Goal: Task Accomplishment & Management: Manage account settings

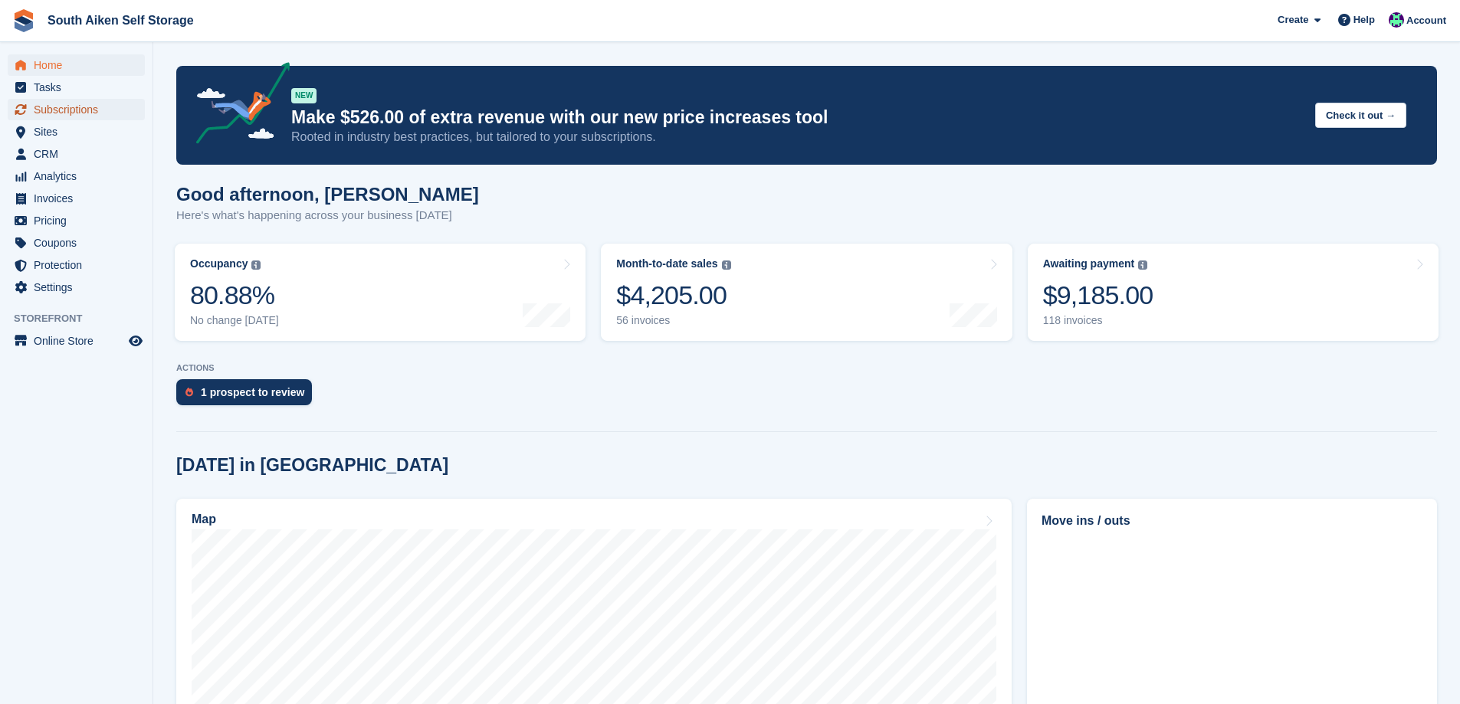
click at [89, 110] on span "Subscriptions" at bounding box center [80, 109] width 92 height 21
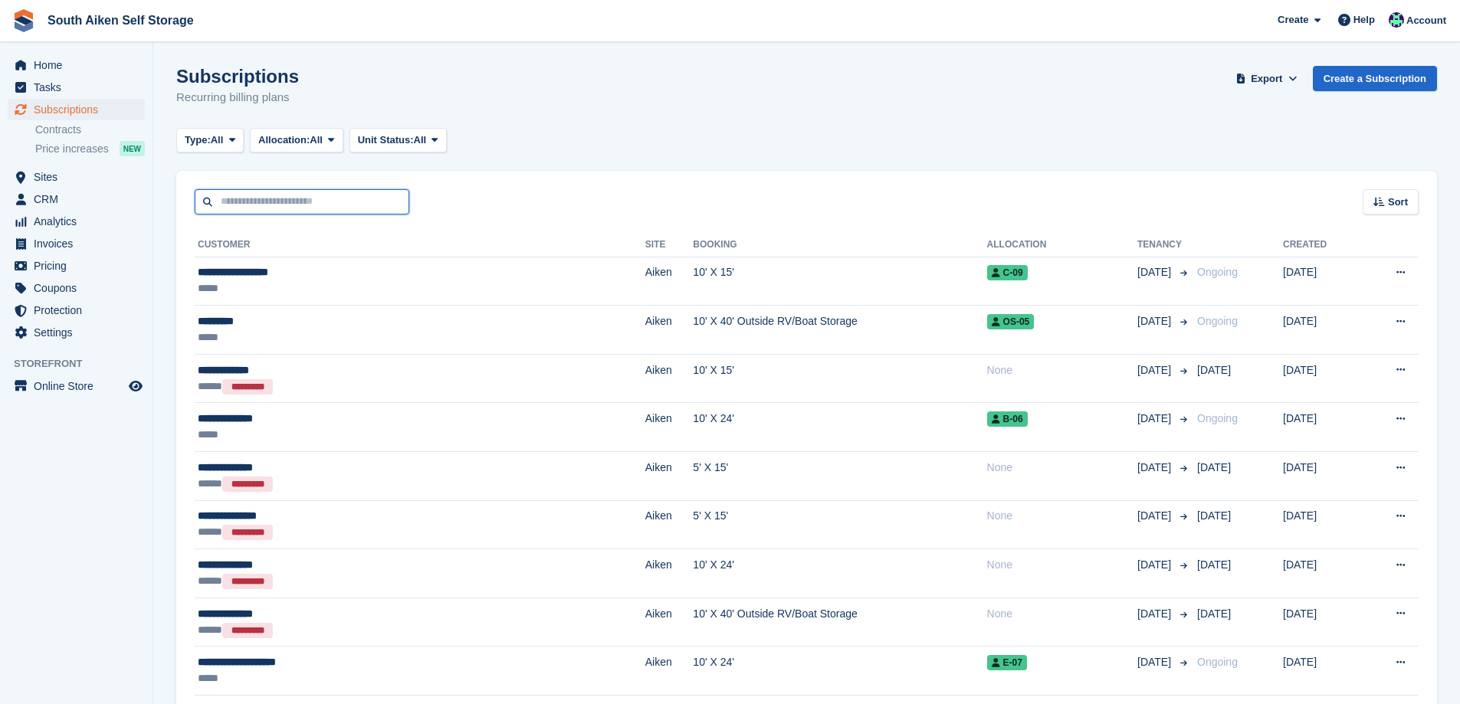
click at [327, 205] on input "text" at bounding box center [302, 201] width 215 height 25
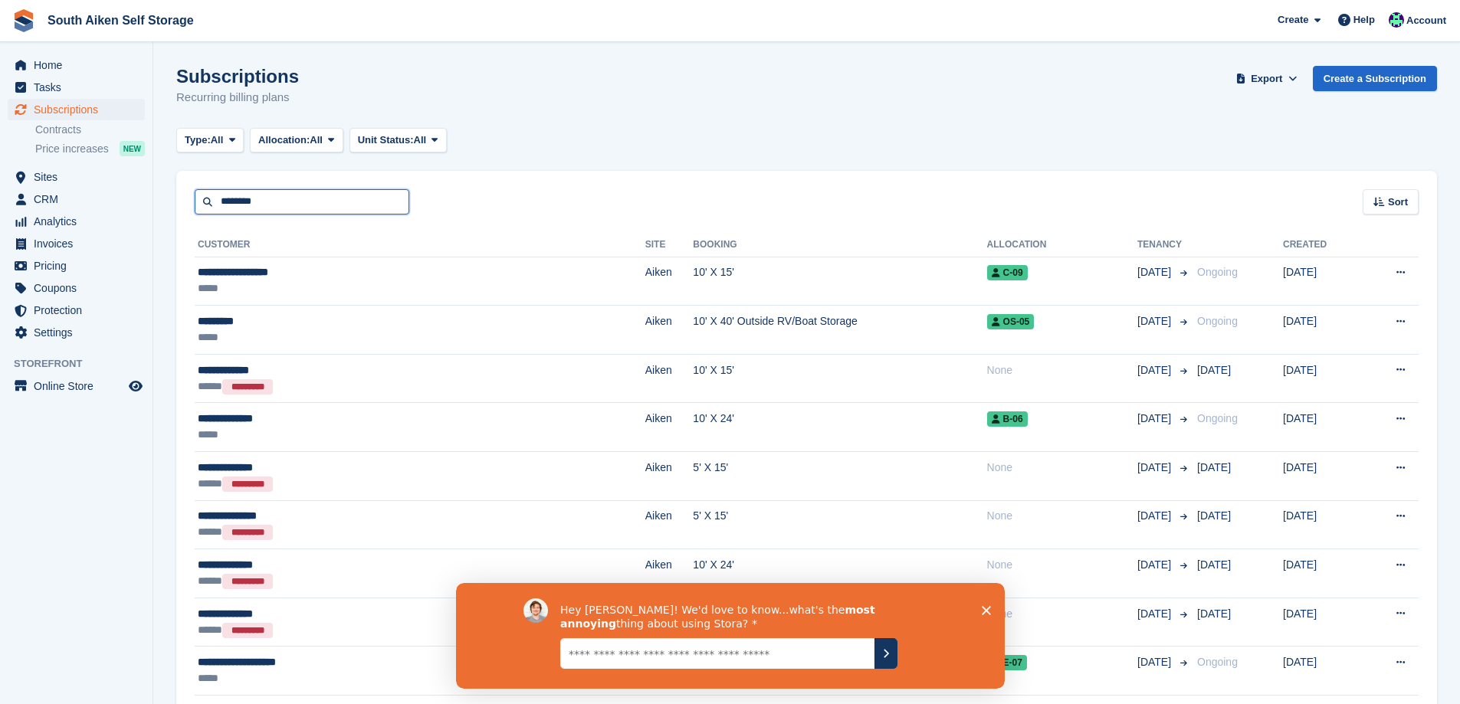
type input "********"
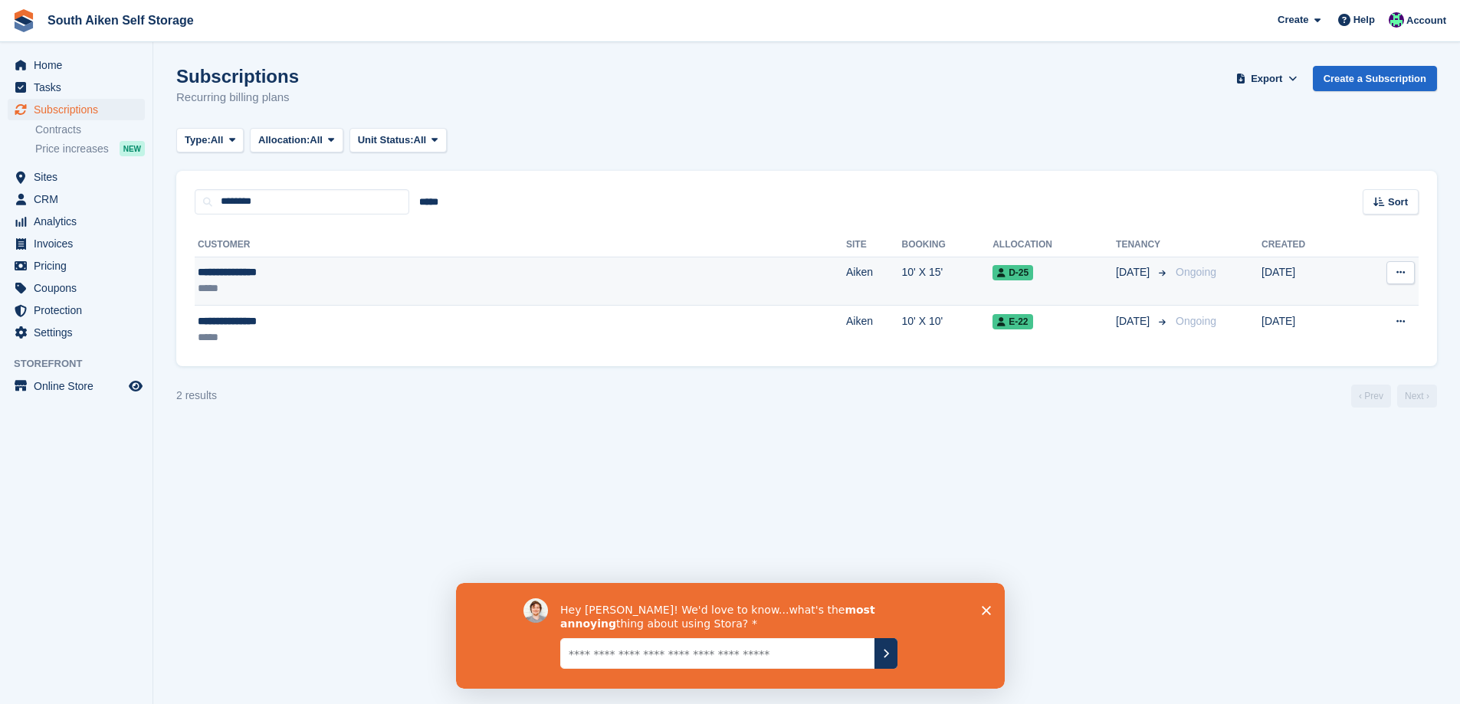
click at [284, 290] on div "*****" at bounding box center [354, 289] width 312 height 16
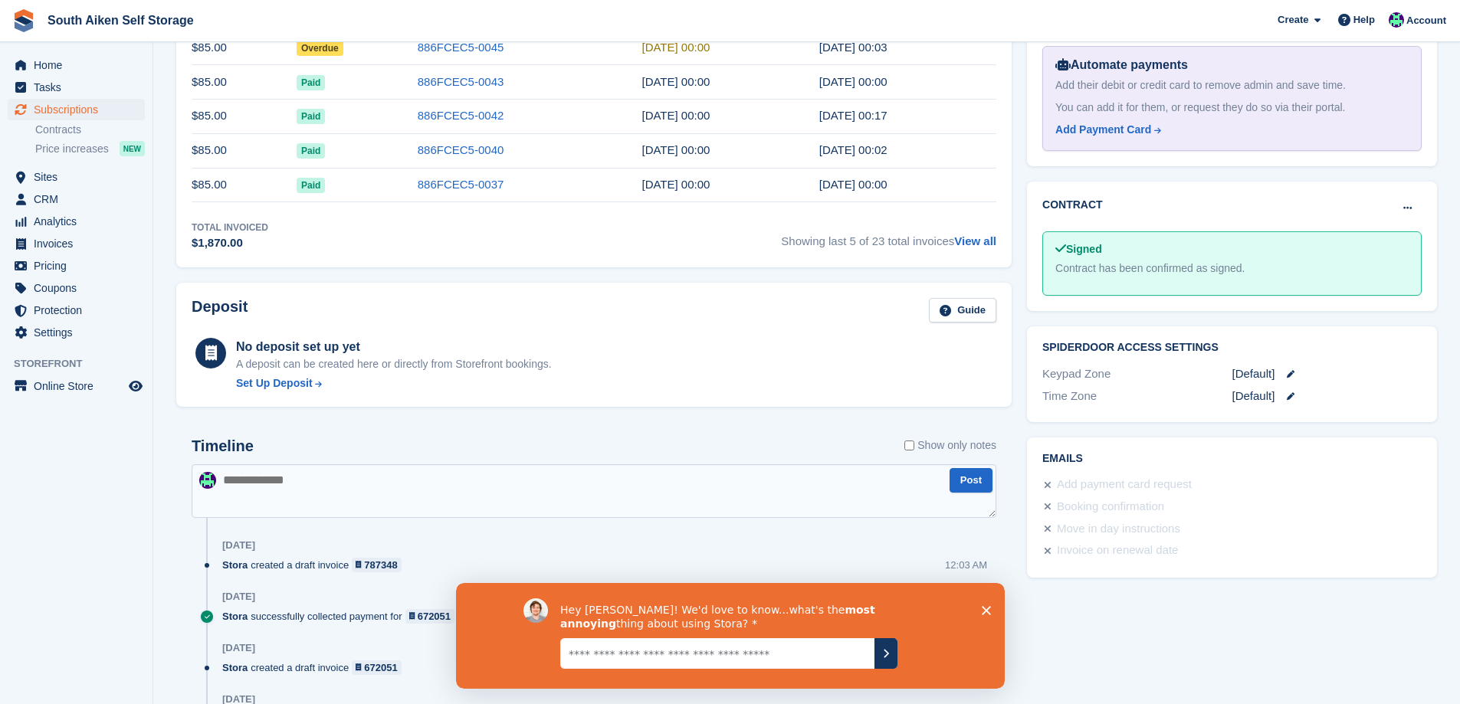
scroll to position [625, 0]
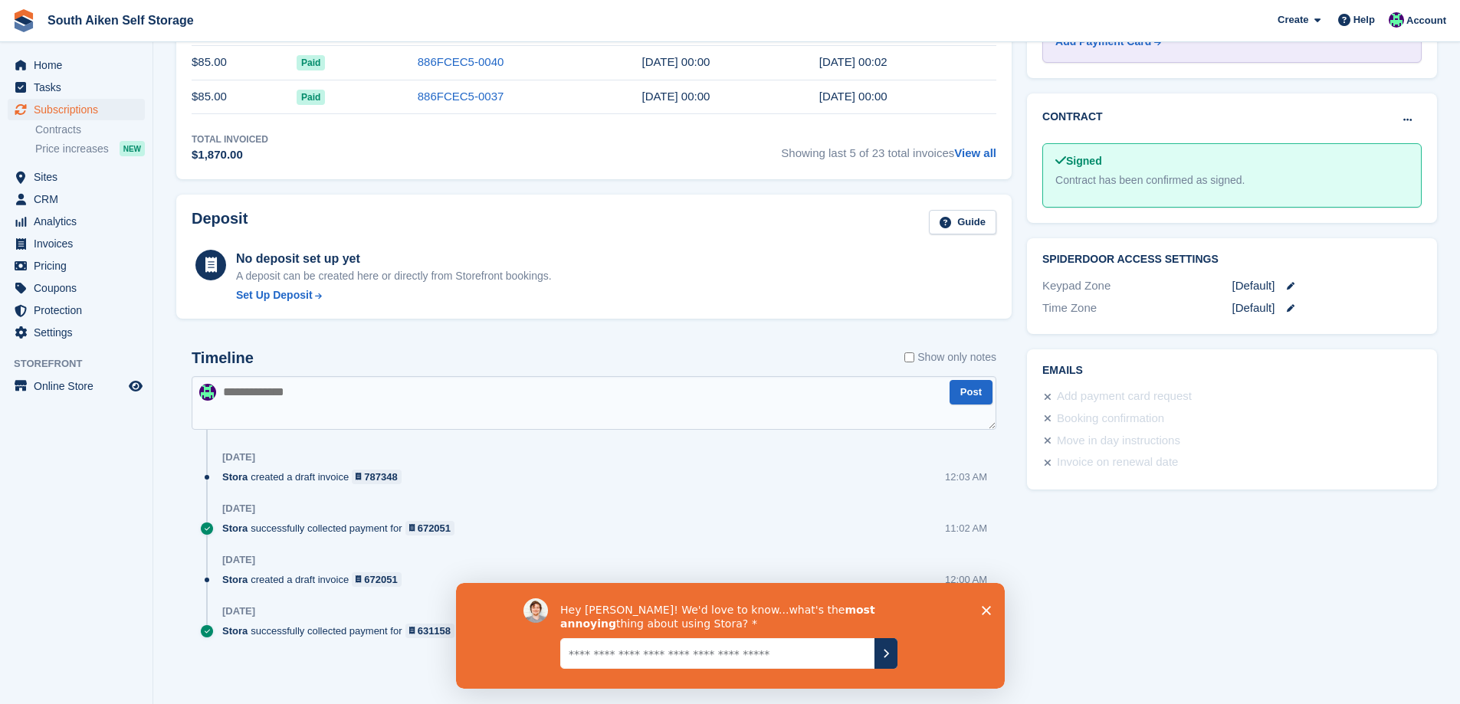
click at [986, 607] on icon "Close survey" at bounding box center [985, 610] width 9 height 9
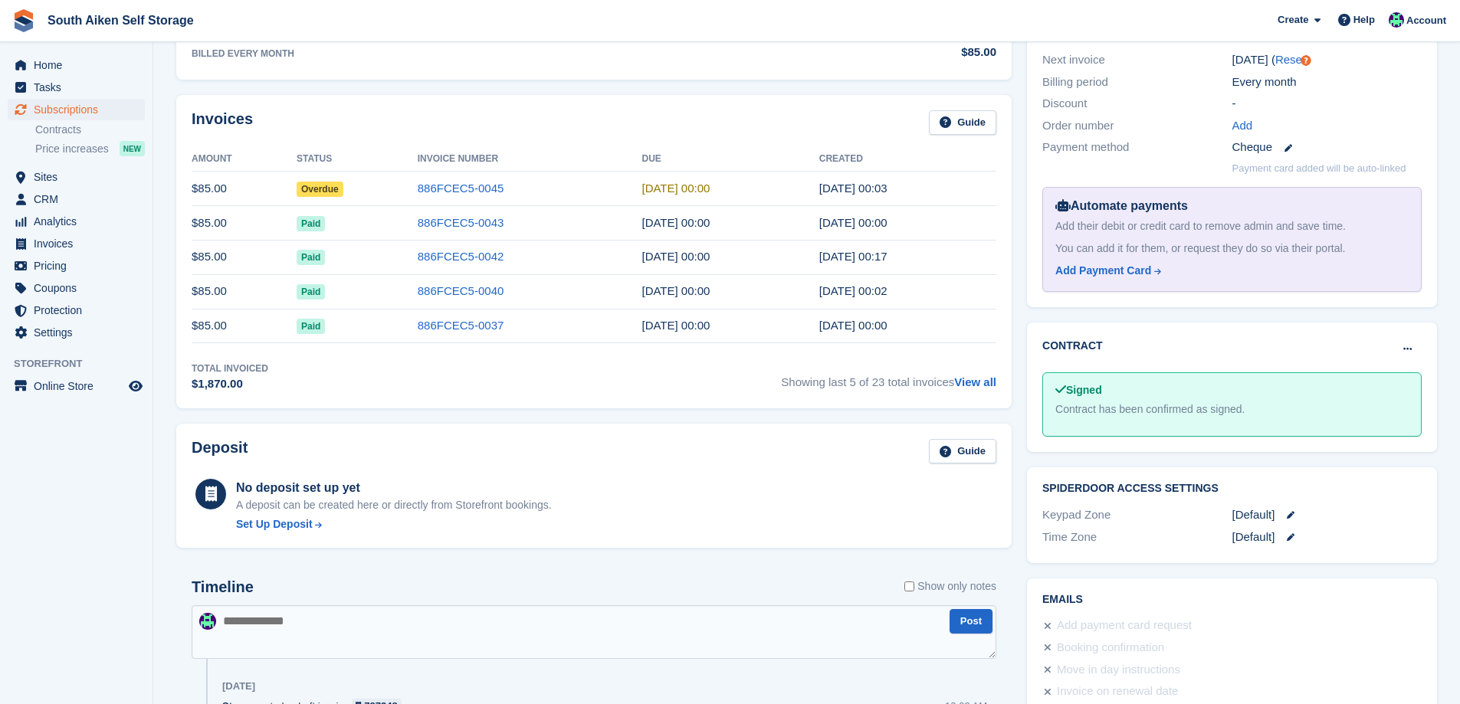
scroll to position [395, 0]
click at [484, 228] on link "886FCEC5-0043" at bounding box center [461, 223] width 87 height 13
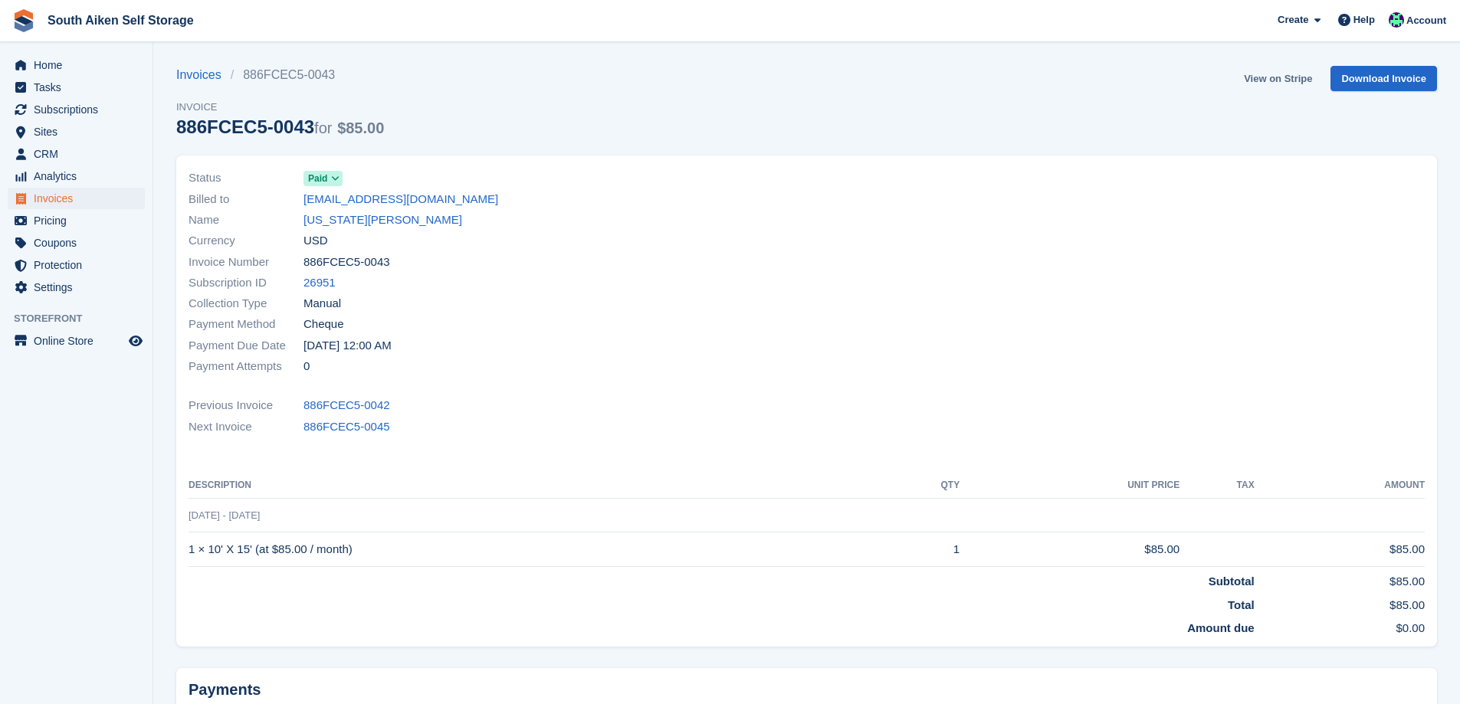
click at [1271, 75] on link "View on Stripe" at bounding box center [1278, 78] width 80 height 25
click at [190, 79] on link "Invoices" at bounding box center [203, 75] width 54 height 18
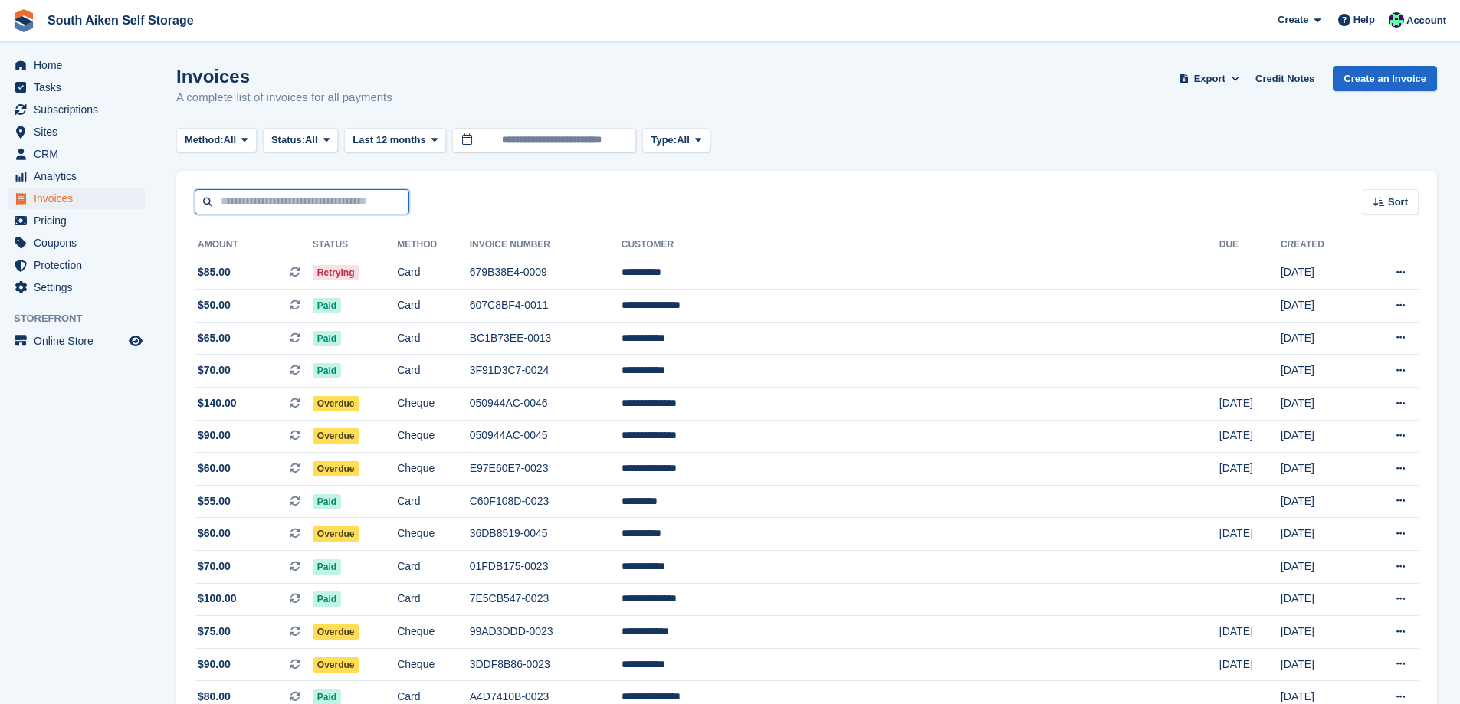
click at [310, 202] on input "text" at bounding box center [302, 201] width 215 height 25
type input "********"
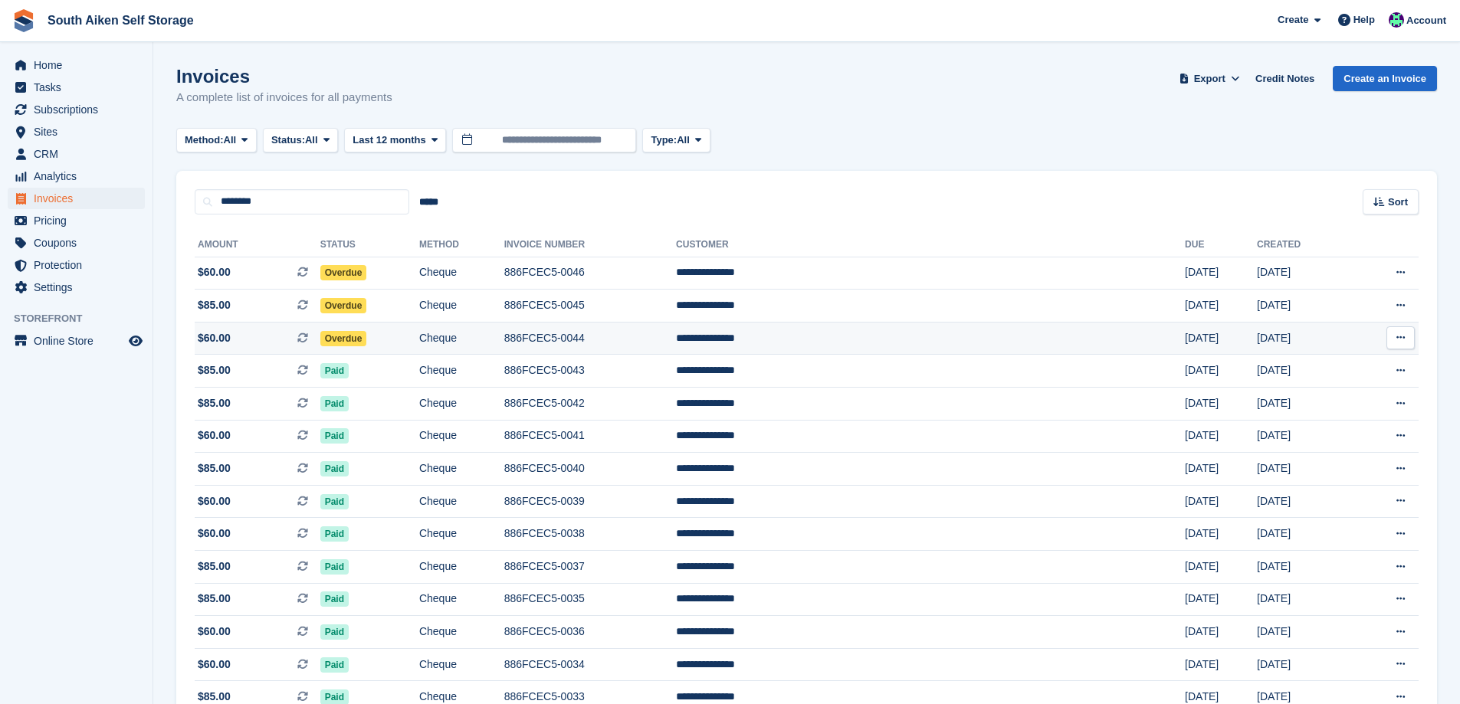
click at [367, 339] on span "Overdue" at bounding box center [343, 338] width 47 height 15
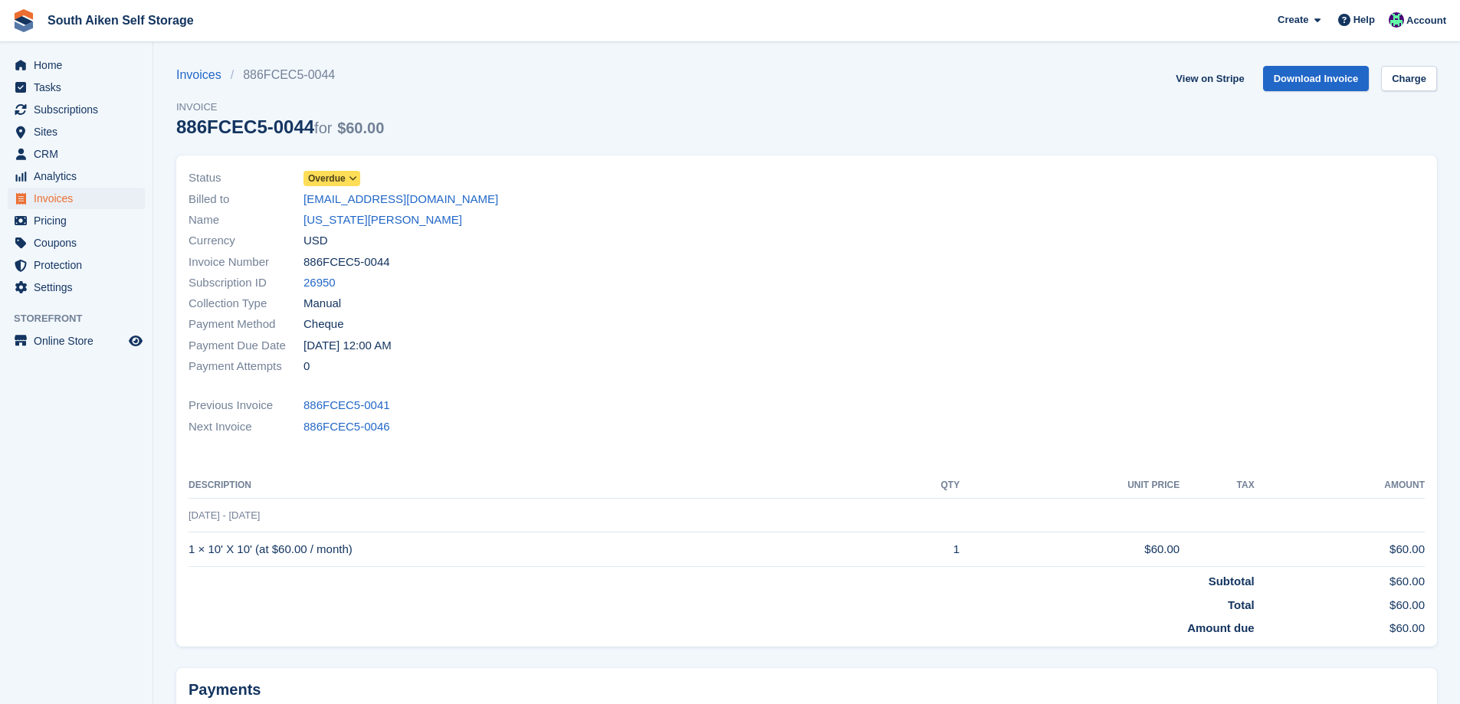
click at [363, 178] on div "Status Overdue" at bounding box center [493, 178] width 609 height 21
click at [353, 178] on icon at bounding box center [353, 178] width 8 height 9
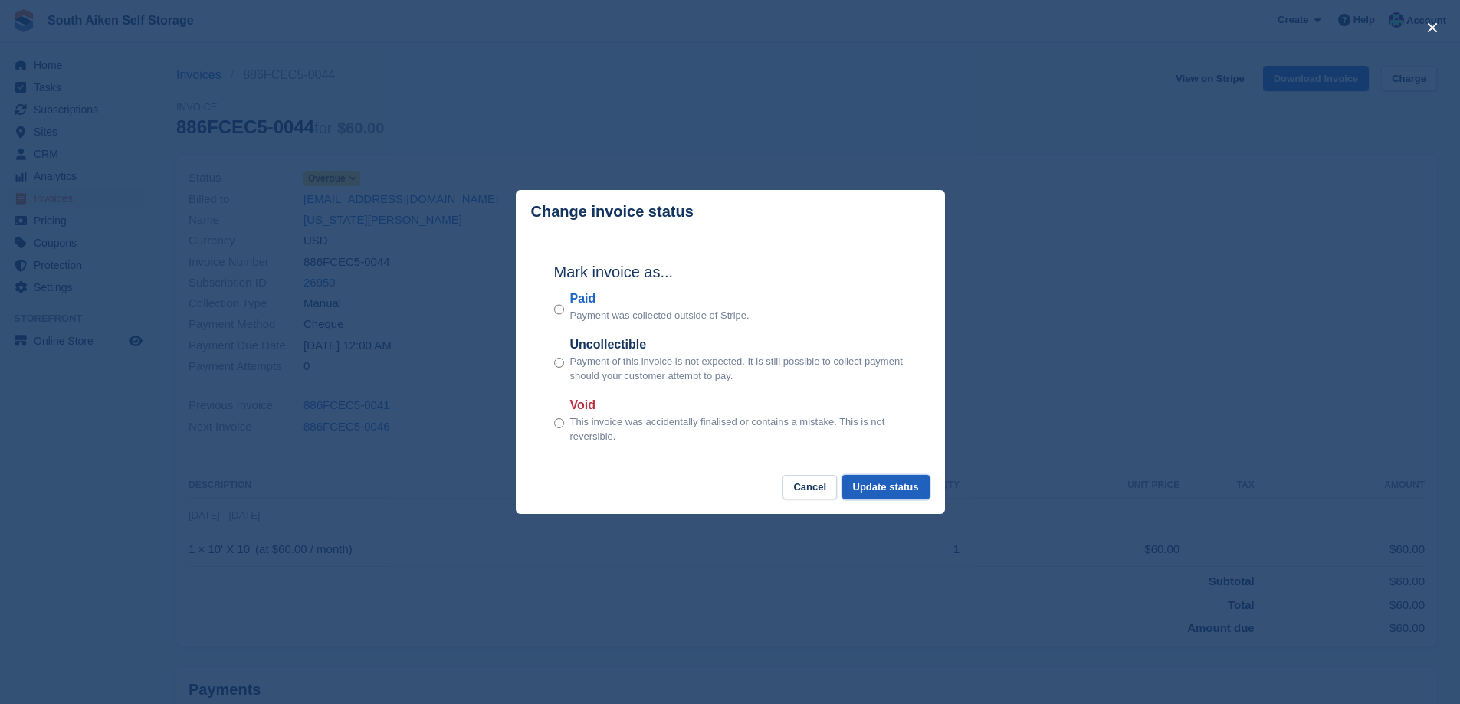
click at [875, 486] on button "Update status" at bounding box center [885, 487] width 87 height 25
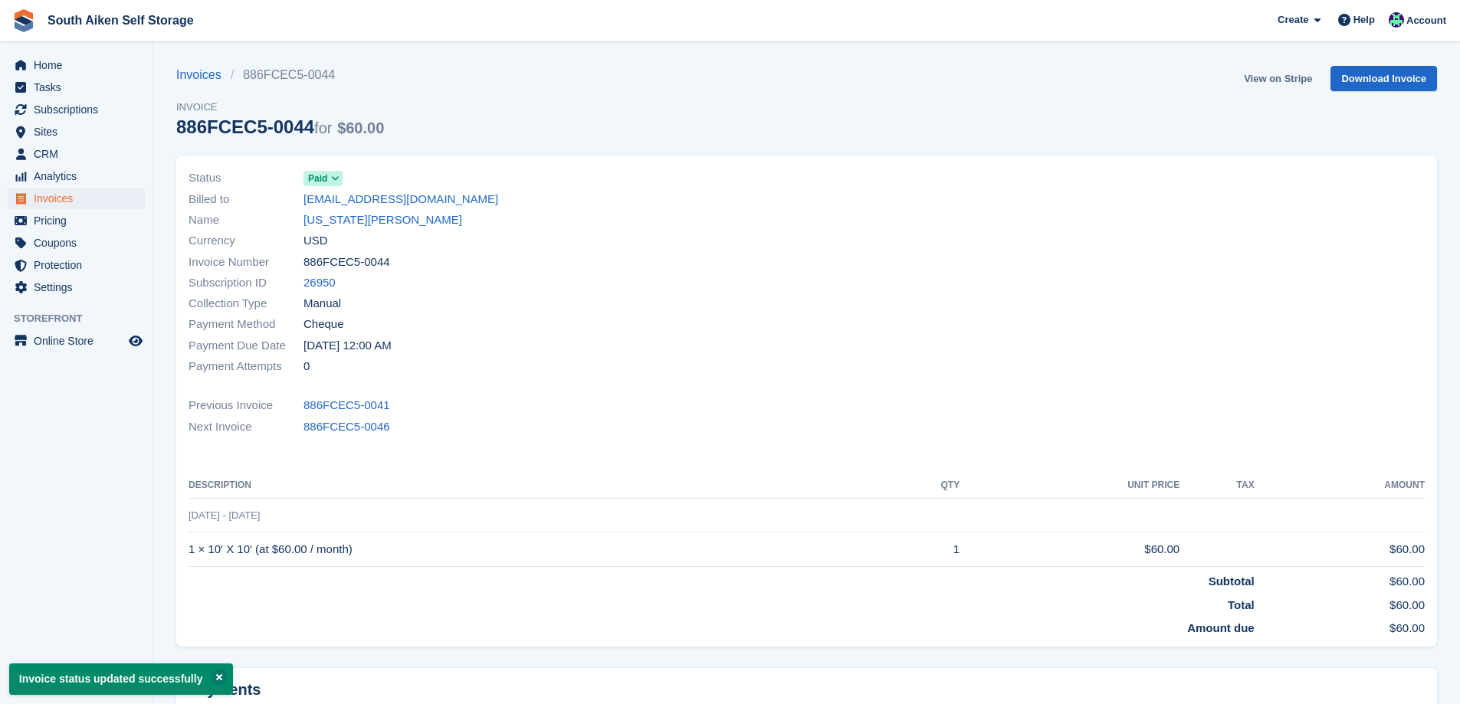
click at [1282, 77] on link "View on Stripe" at bounding box center [1278, 78] width 80 height 25
